Goal: Information Seeking & Learning: Learn about a topic

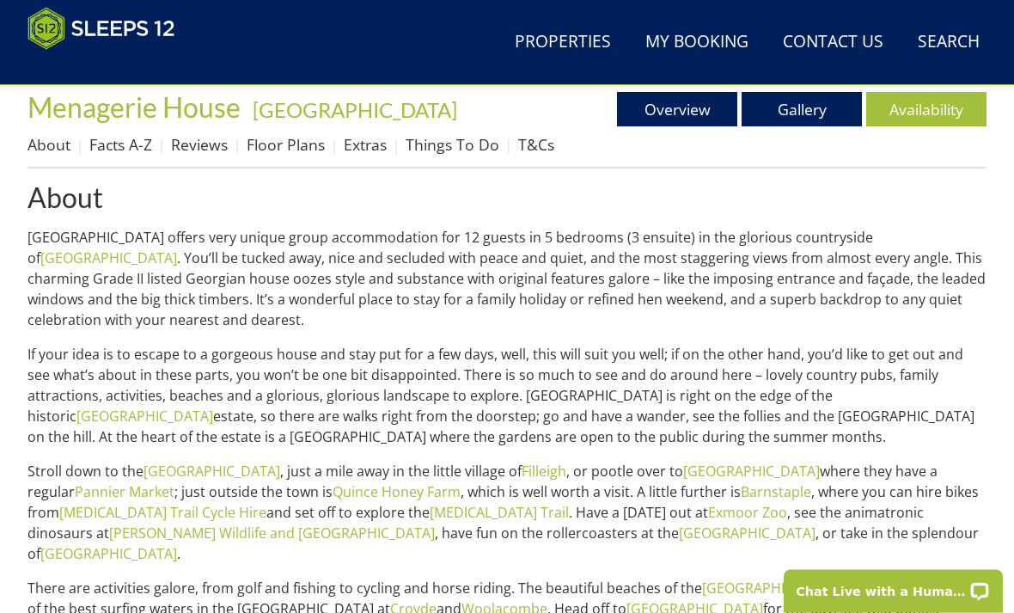
scroll to position [613, 0]
click at [708, 518] on link "Exmoor Zoo" at bounding box center [747, 512] width 79 height 19
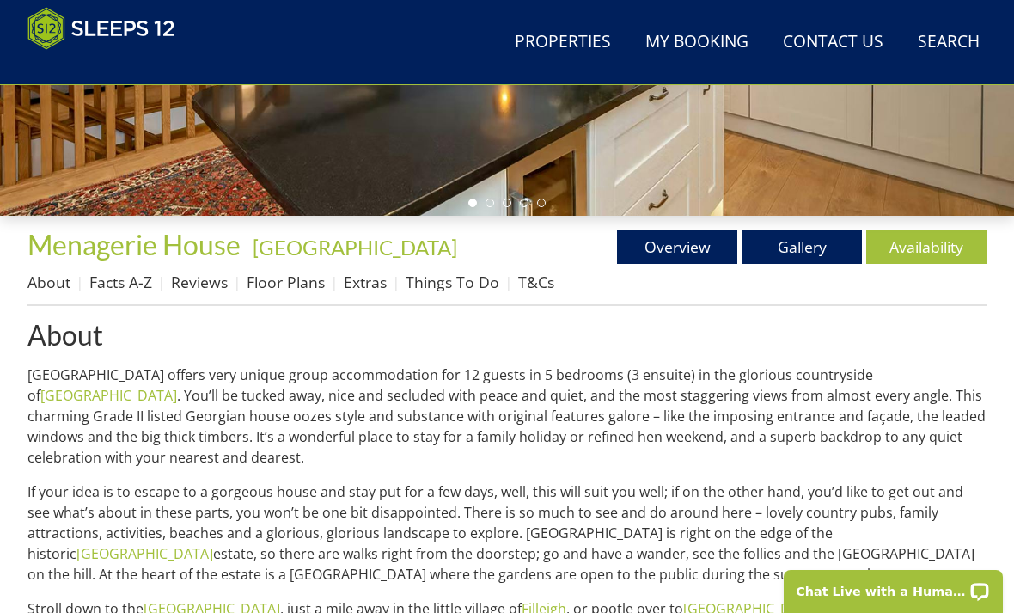
scroll to position [558, 0]
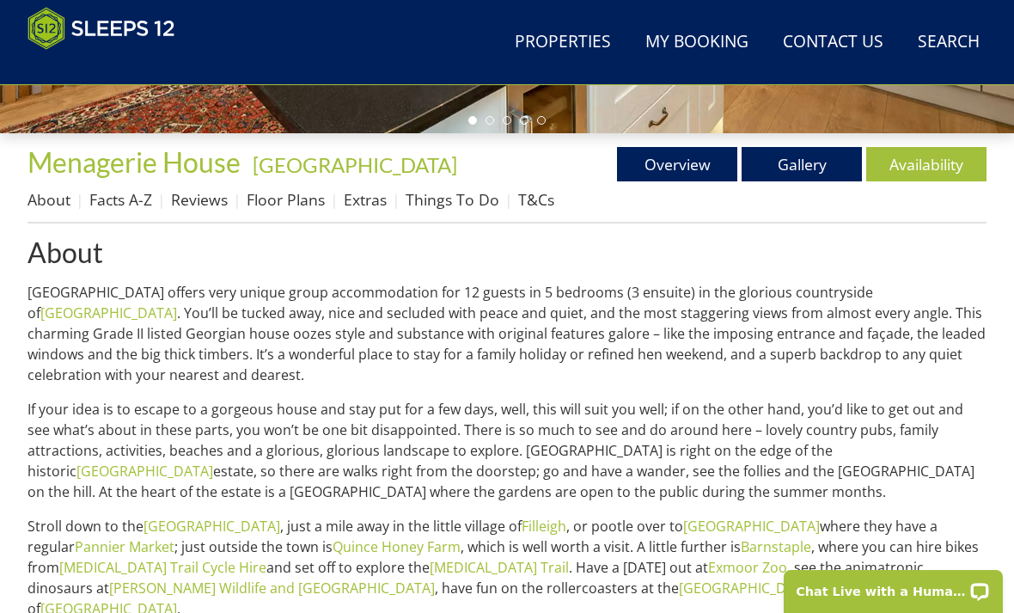
click at [286, 207] on link "Floor Plans" at bounding box center [286, 199] width 78 height 21
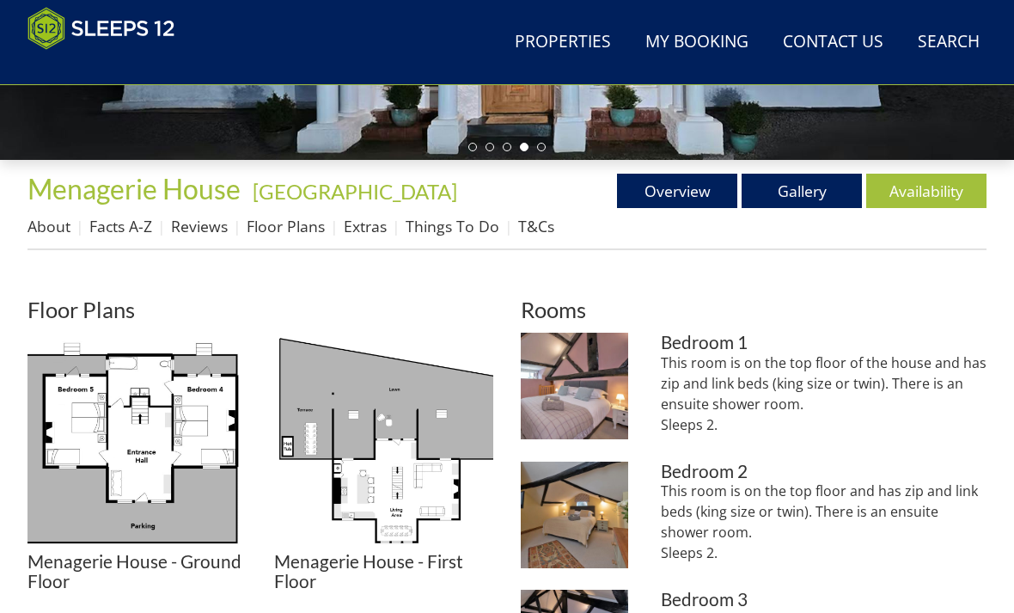
scroll to position [502, 0]
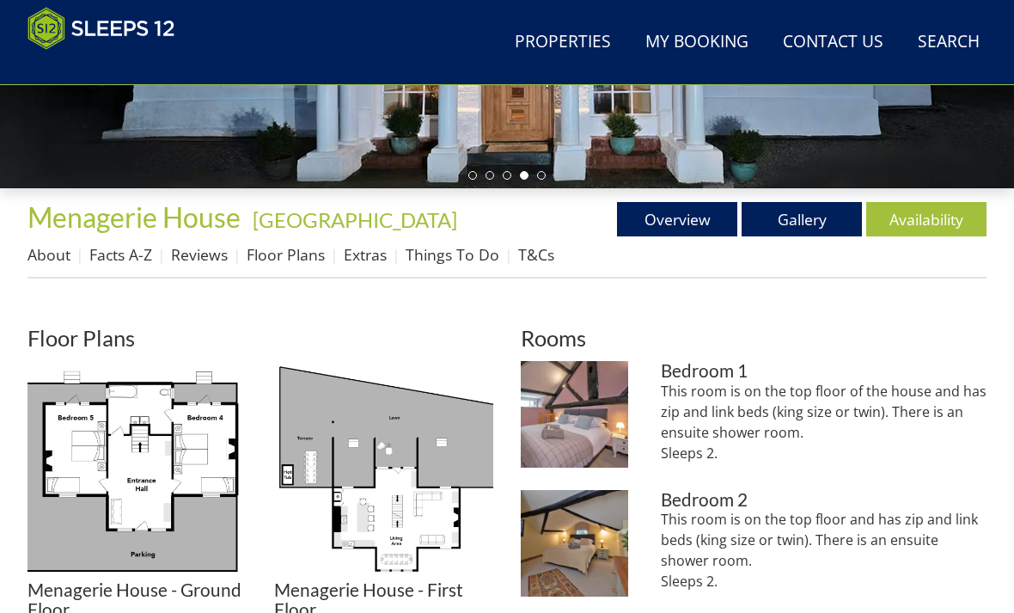
click at [442, 259] on link "Things To Do" at bounding box center [452, 255] width 94 height 21
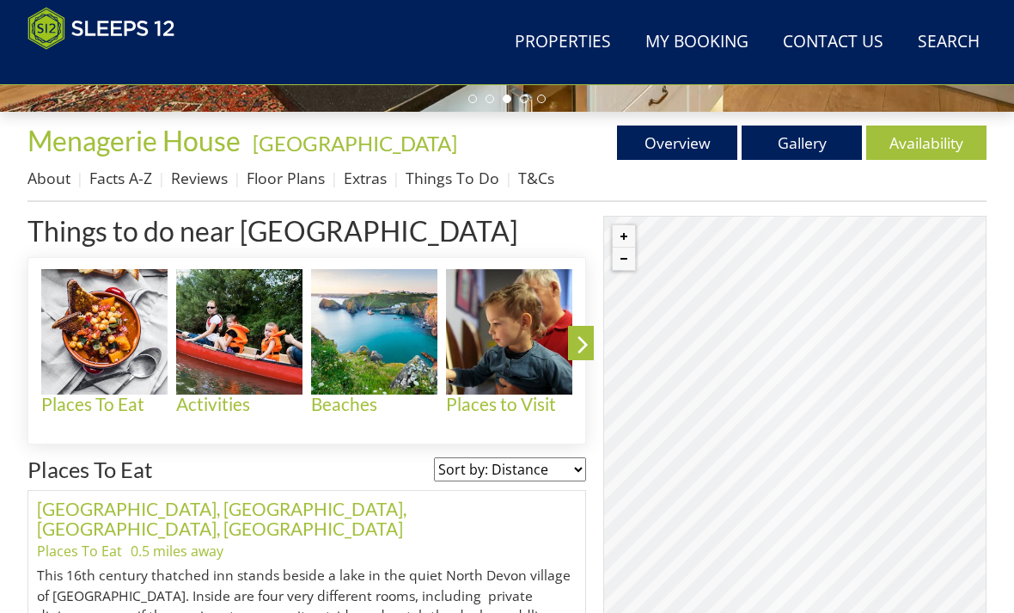
scroll to position [607, 0]
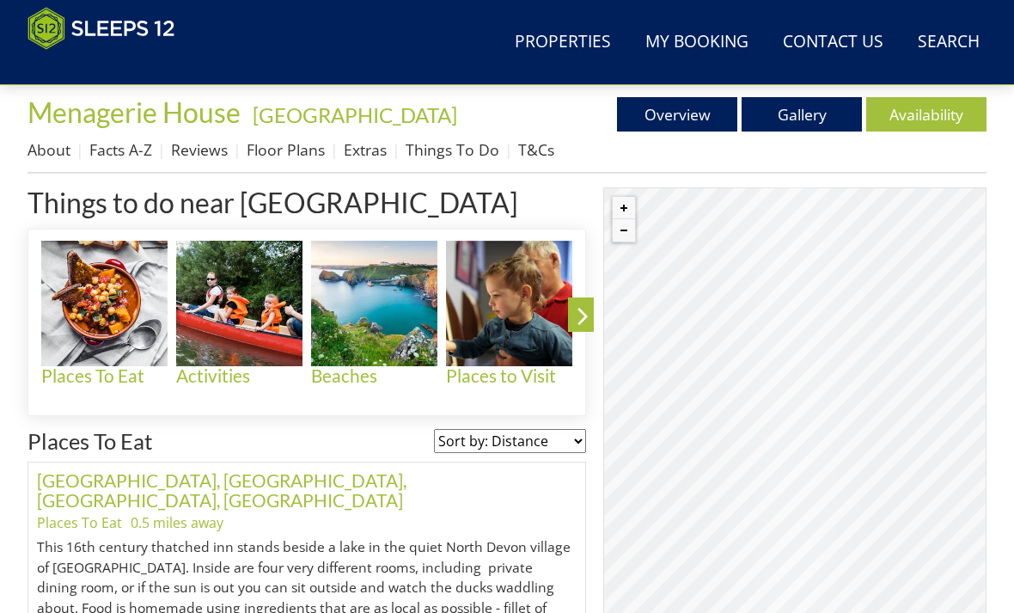
click at [239, 385] on h4 "Activities" at bounding box center [239, 376] width 126 height 20
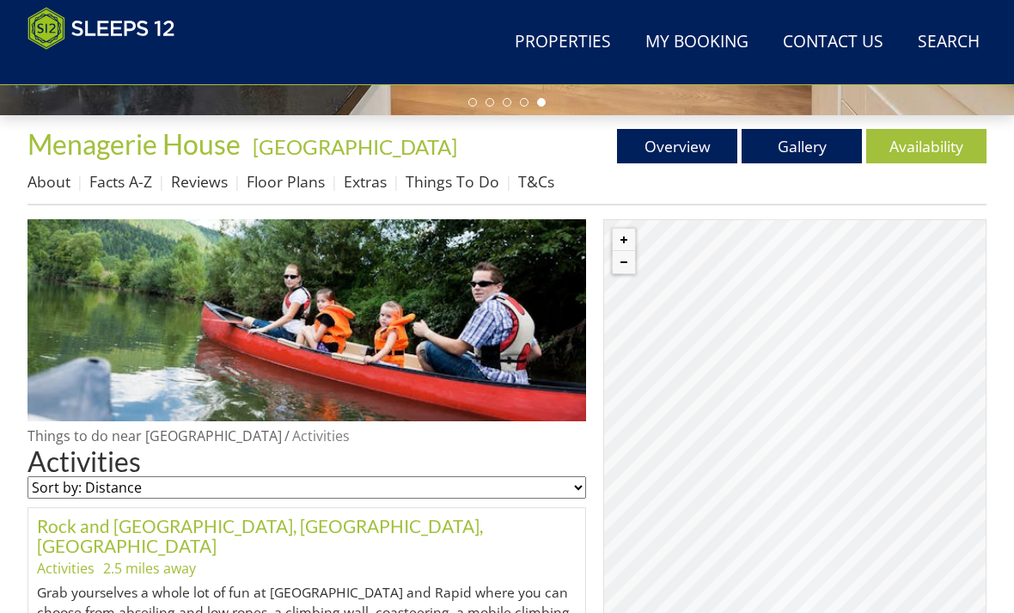
scroll to position [580, 0]
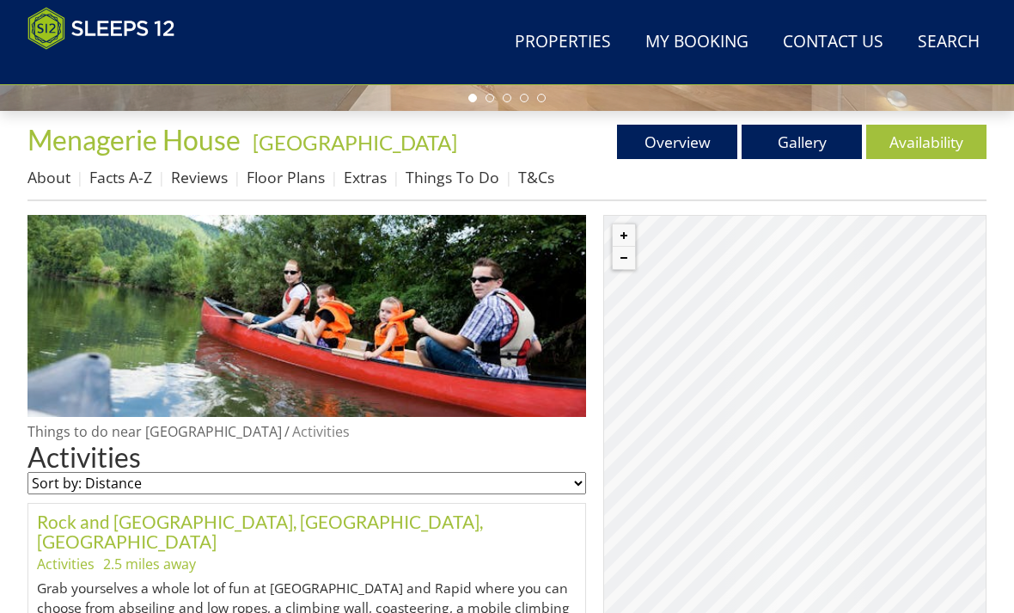
click at [294, 180] on link "Floor Plans" at bounding box center [286, 177] width 78 height 21
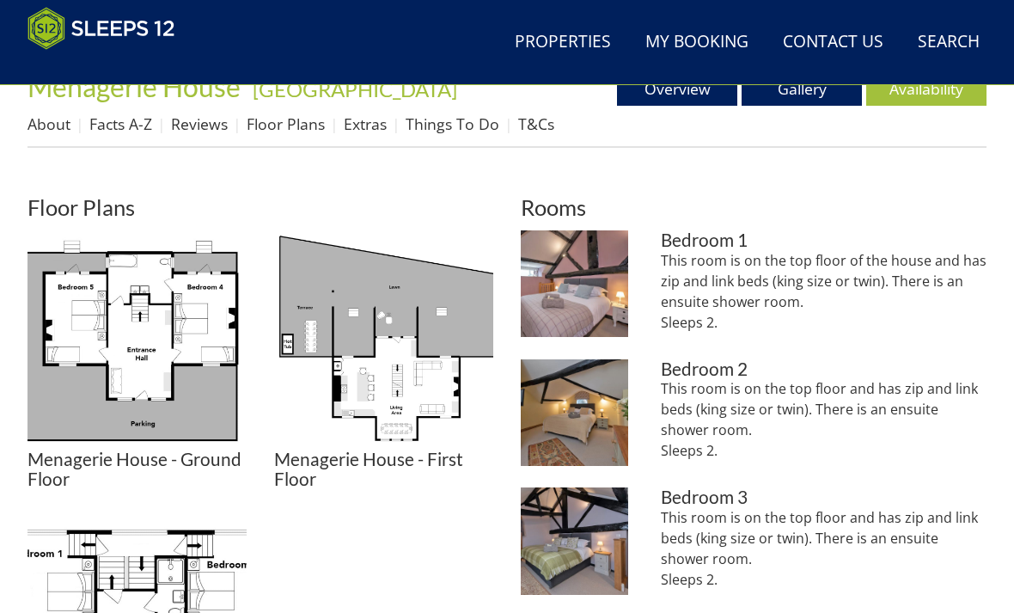
scroll to position [633, 0]
click at [597, 311] on img at bounding box center [574, 283] width 107 height 107
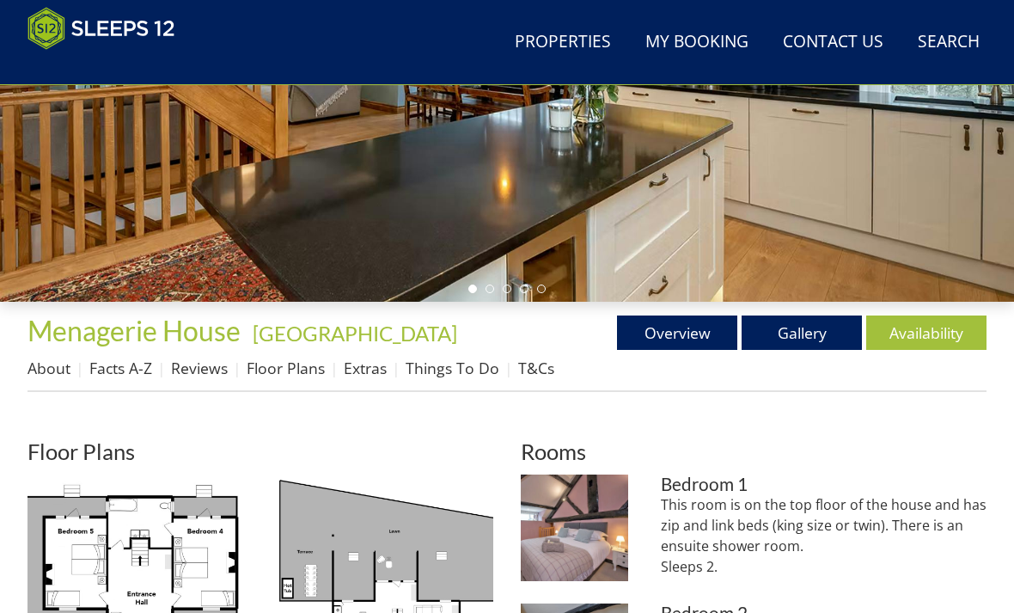
scroll to position [387, 0]
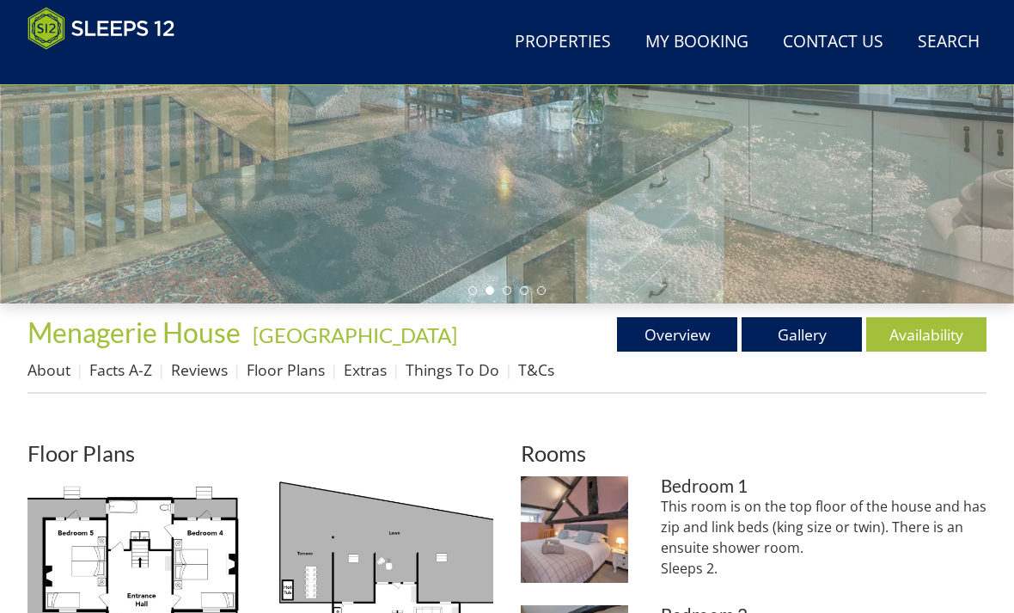
click at [801, 344] on link "Gallery" at bounding box center [801, 334] width 120 height 34
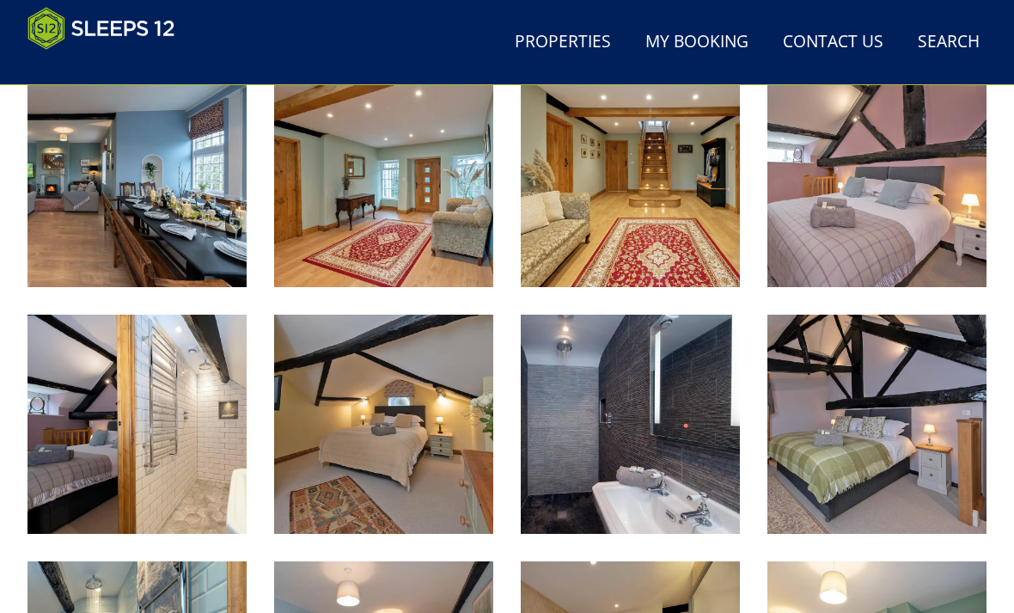
scroll to position [1220, 0]
click at [210, 473] on img at bounding box center [136, 423] width 219 height 219
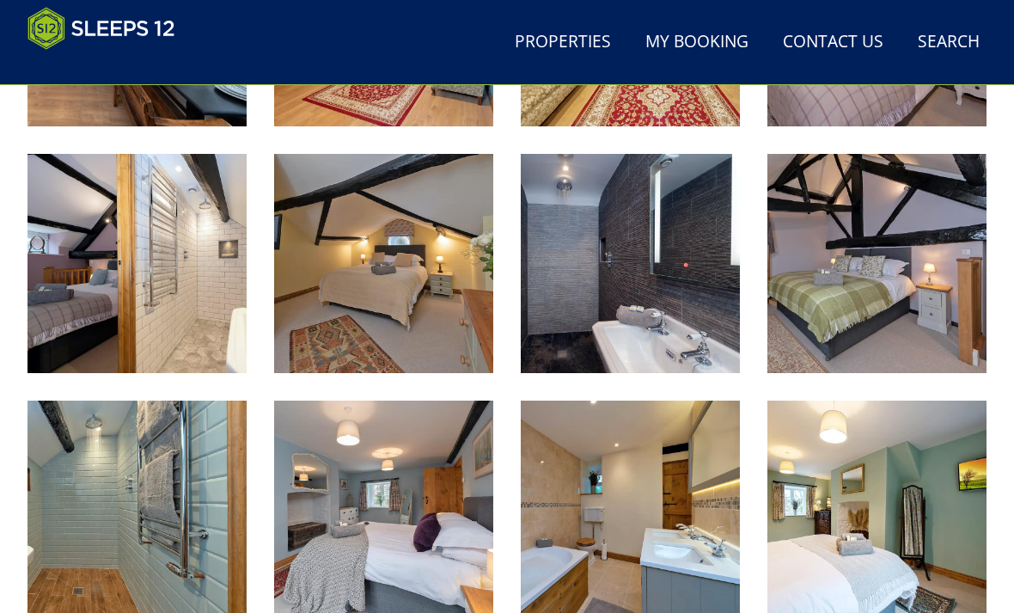
scroll to position [1380, 0]
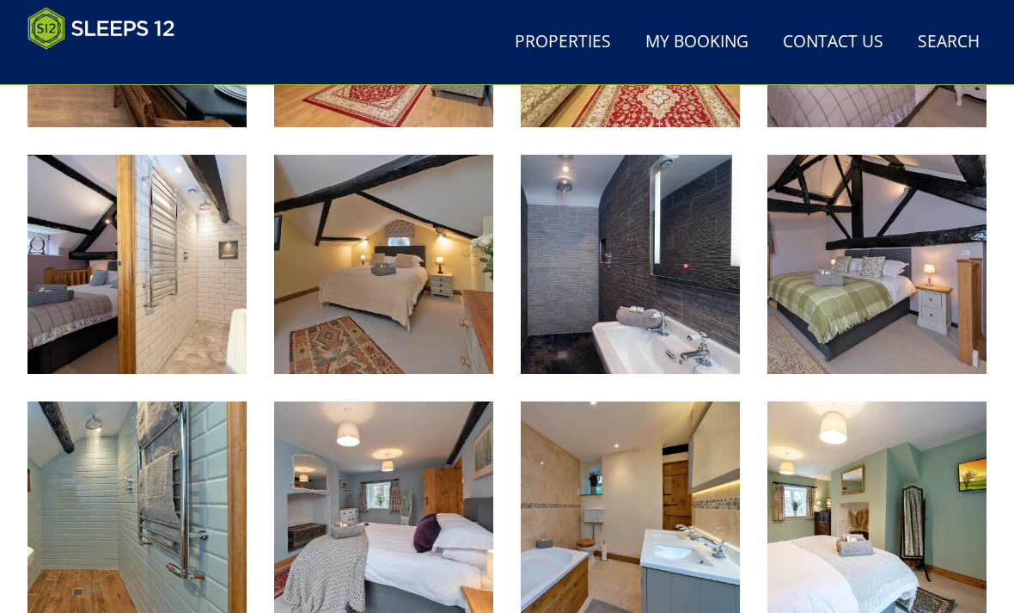
click at [616, 330] on img at bounding box center [630, 264] width 219 height 219
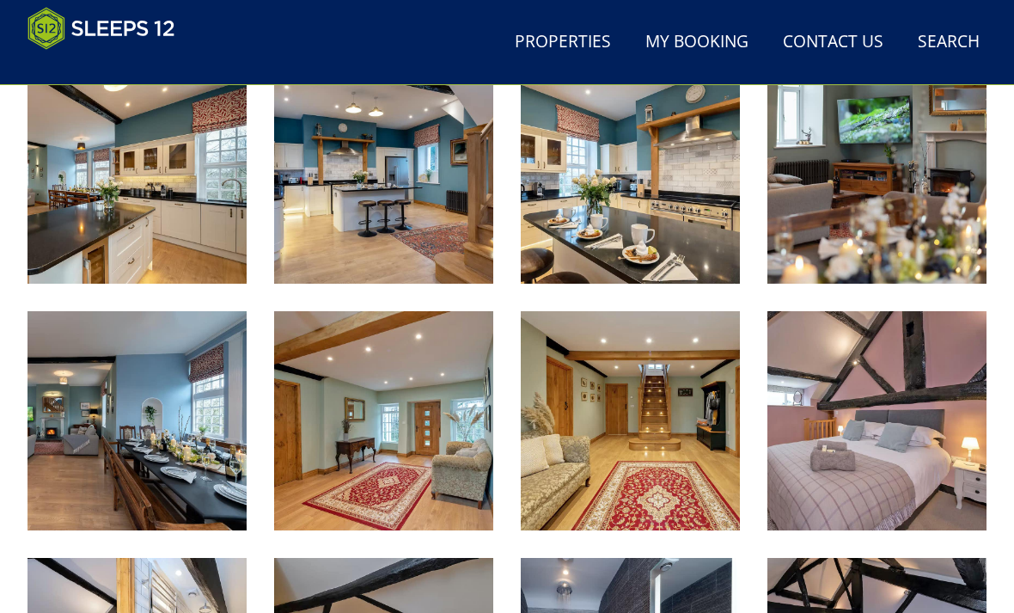
scroll to position [969, 0]
